Goal: Task Accomplishment & Management: Manage account settings

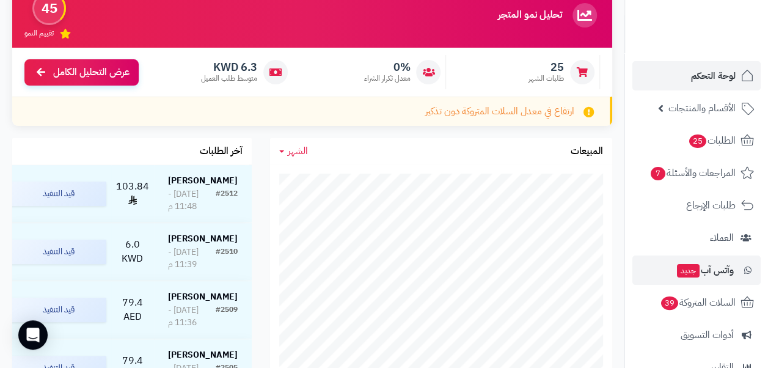
scroll to position [159, 0]
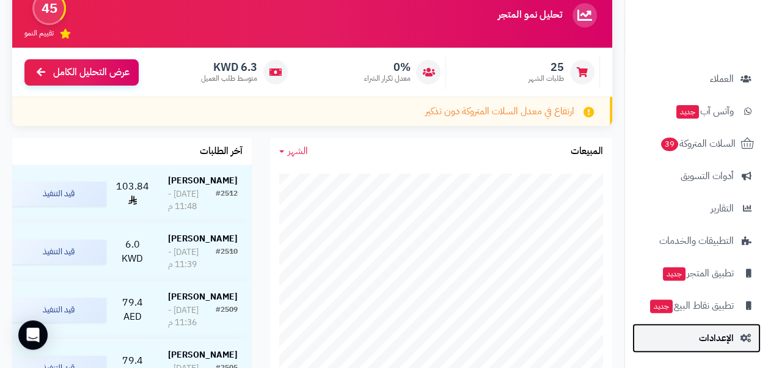
click at [719, 337] on span "الإعدادات" at bounding box center [716, 337] width 35 height 17
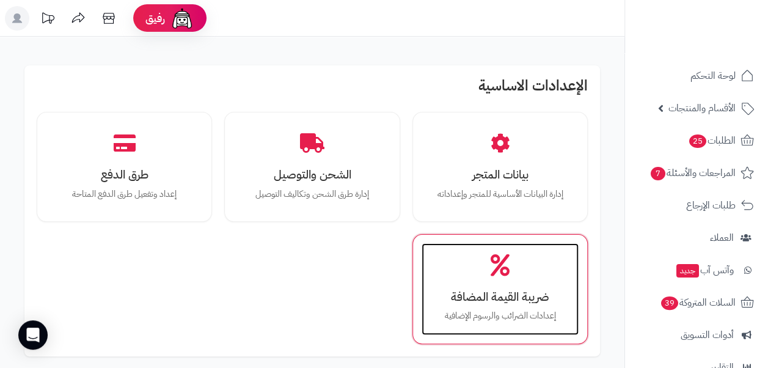
click at [507, 274] on icon at bounding box center [500, 265] width 19 height 21
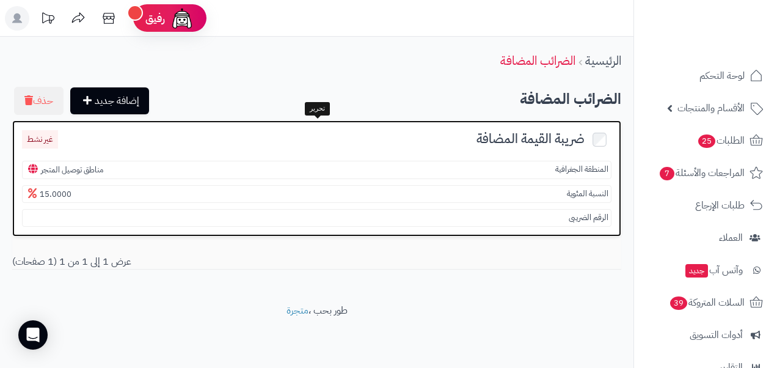
click at [56, 193] on span "15.0000" at bounding box center [48, 194] width 46 height 12
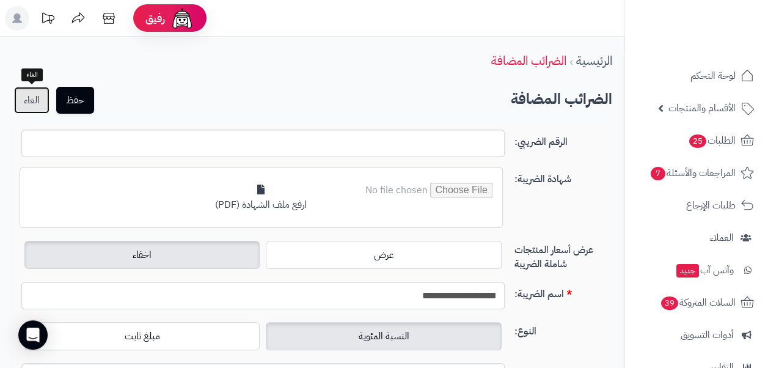
click at [38, 103] on link "الغاء" at bounding box center [31, 100] width 35 height 27
